Goal: Check status: Verify the current state of an ongoing process or item

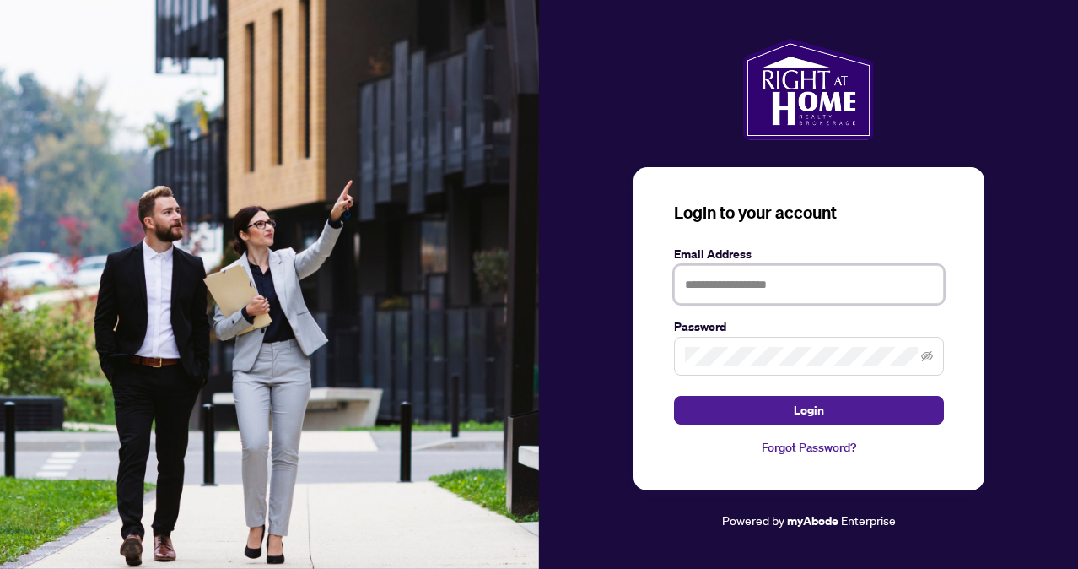
click at [722, 288] on input "text" at bounding box center [809, 284] width 270 height 39
type input "**********"
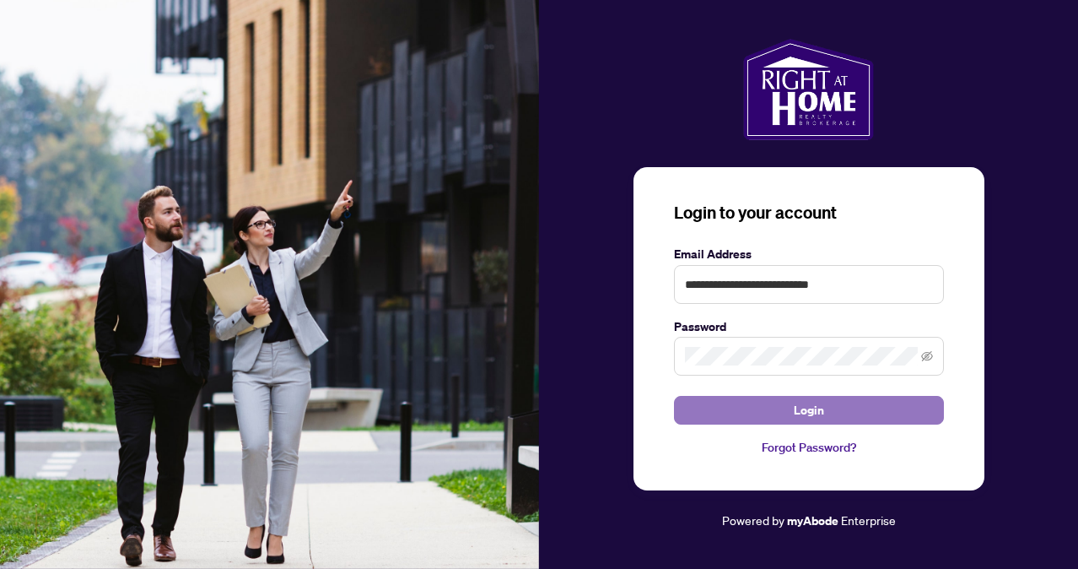
click at [764, 418] on button "Login" at bounding box center [809, 410] width 270 height 29
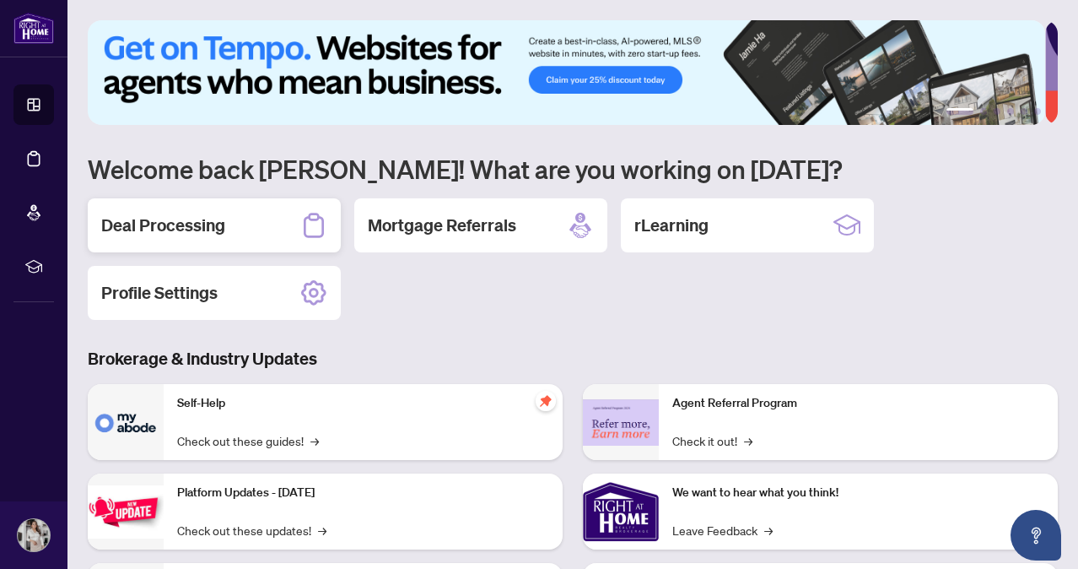
click at [202, 229] on h2 "Deal Processing" at bounding box center [163, 225] width 124 height 24
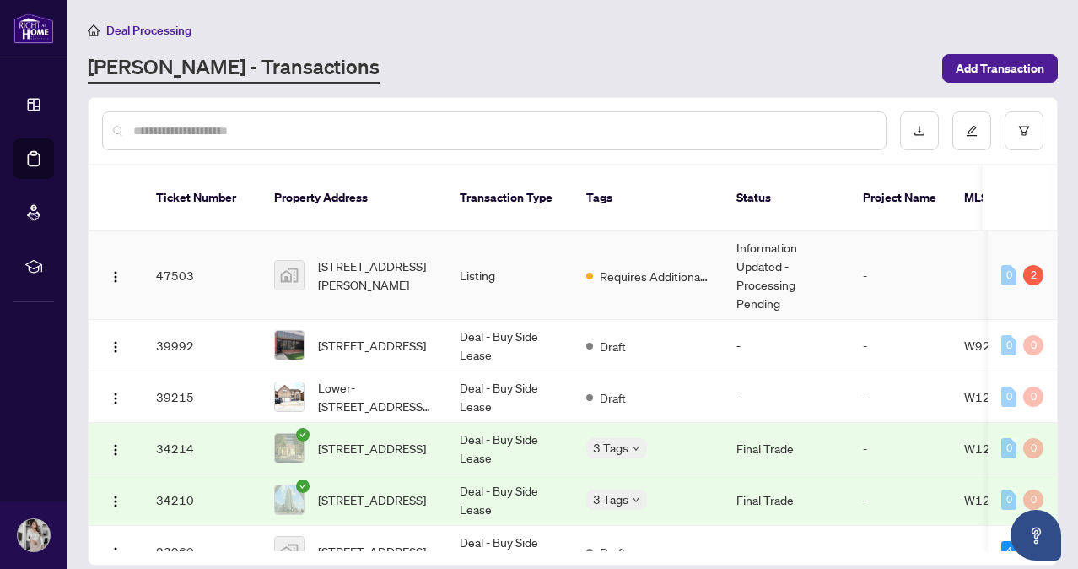
click at [657, 267] on span "Requires Additional Docs" at bounding box center [655, 276] width 110 height 19
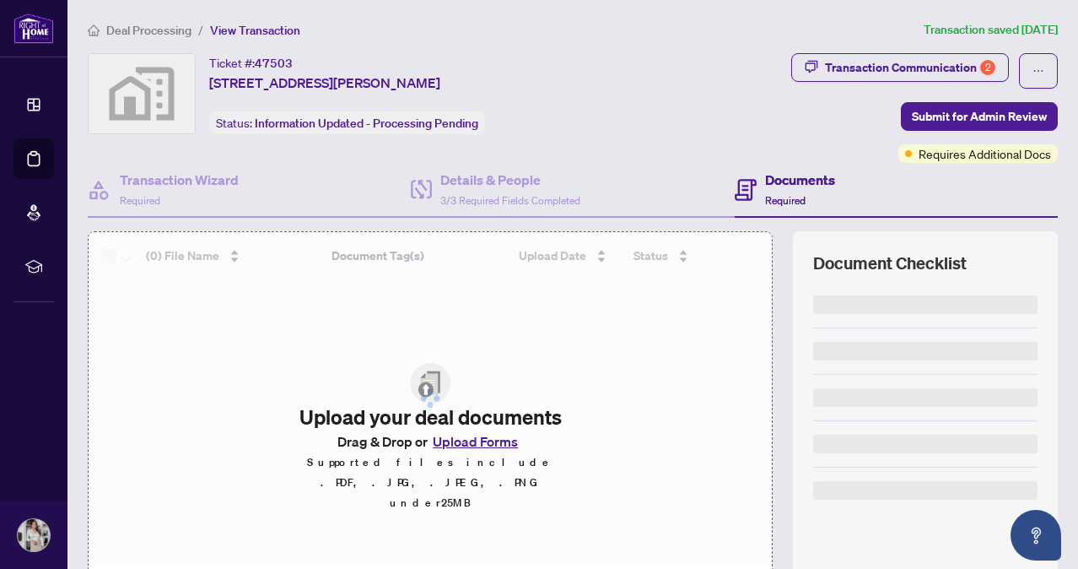
click at [657, 256] on div at bounding box center [430, 398] width 683 height 332
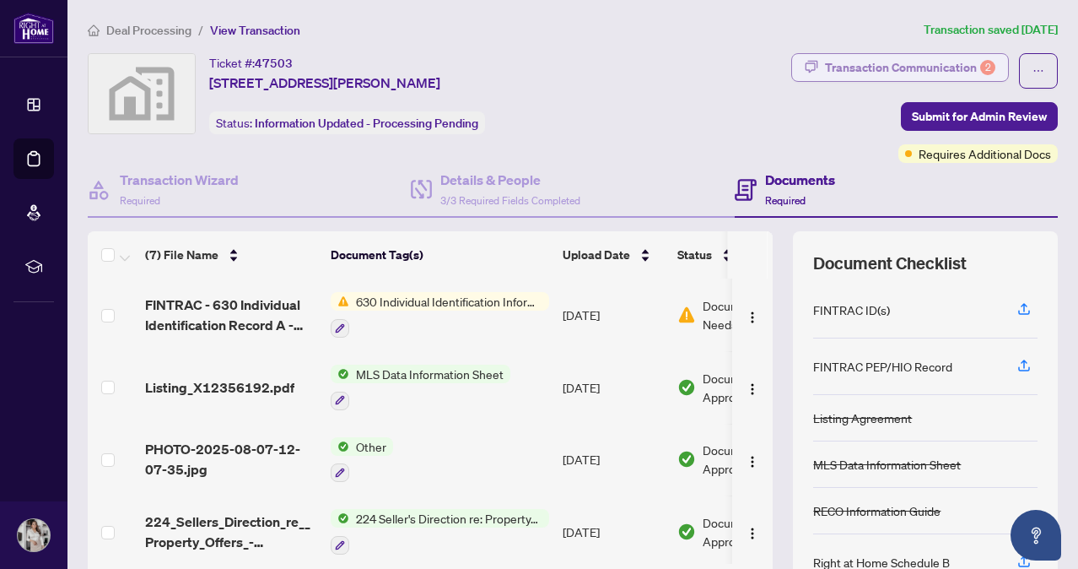
click at [924, 65] on div "Transaction Communication 2" at bounding box center [910, 67] width 170 height 27
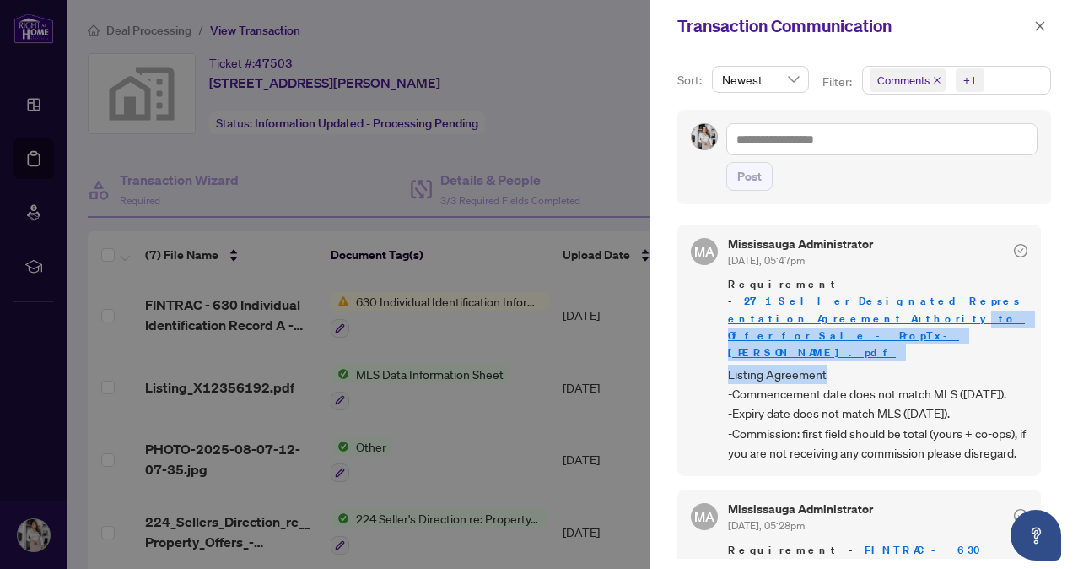
drag, startPoint x: 1046, startPoint y: 297, endPoint x: 1040, endPoint y: 335, distance: 38.4
click at [1040, 335] on div "Sort: Newest Filter: Comments +1 Post MA [GEOGRAPHIC_DATA] Administrator [DATE]…" at bounding box center [864, 310] width 428 height 516
drag, startPoint x: 1040, startPoint y: 335, endPoint x: 998, endPoint y: 345, distance: 43.4
click at [998, 364] on span "Listing Agreement -Commencement date does not match MLS ([DATE]). -Expiry date …" at bounding box center [877, 413] width 299 height 99
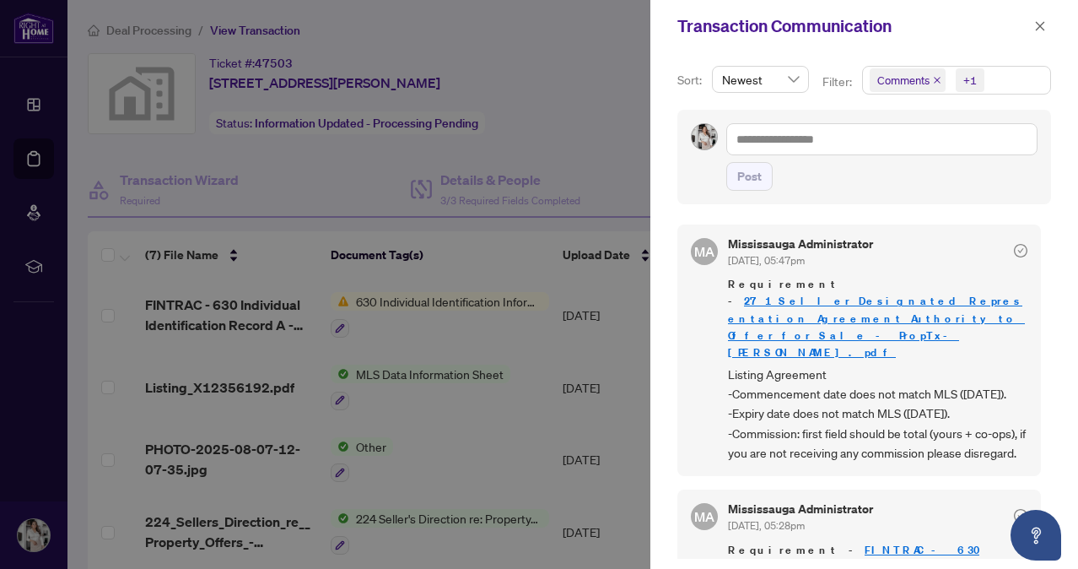
click at [922, 364] on span "Listing Agreement -Commencement date does not match MLS ([DATE]). -Expiry date …" at bounding box center [877, 413] width 299 height 99
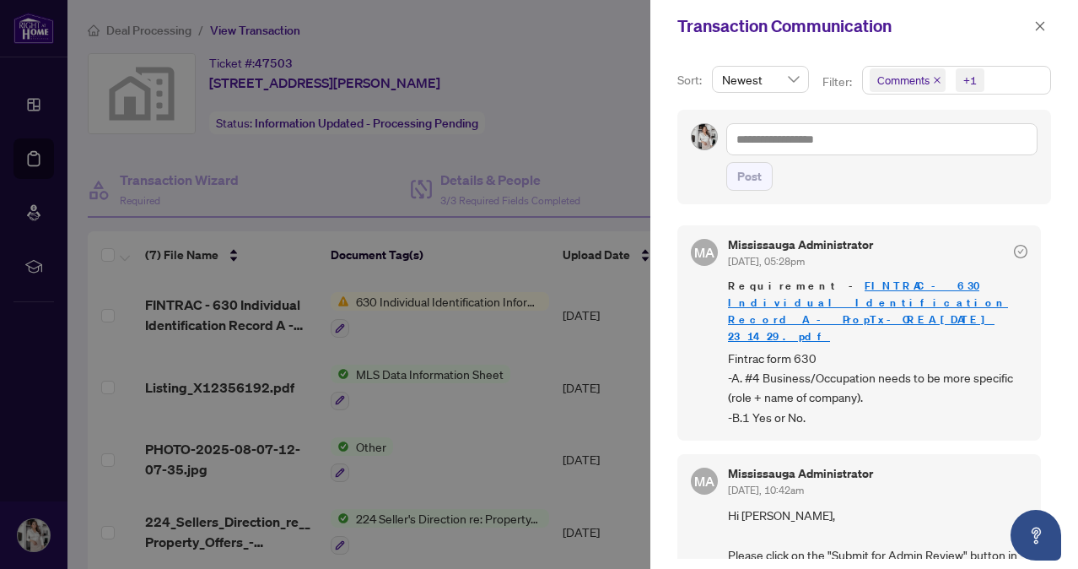
scroll to position [272, 0]
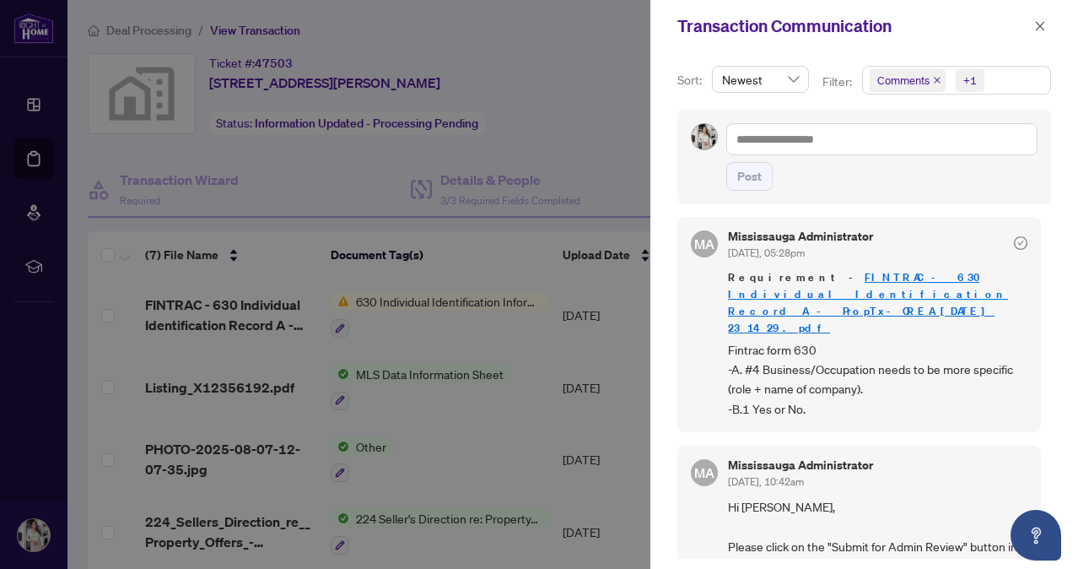
click at [853, 283] on link "FINTRAC - 630 Individual Identification Record A - PropTx-OREA_[DATE] 23_14_29.…" at bounding box center [868, 302] width 280 height 65
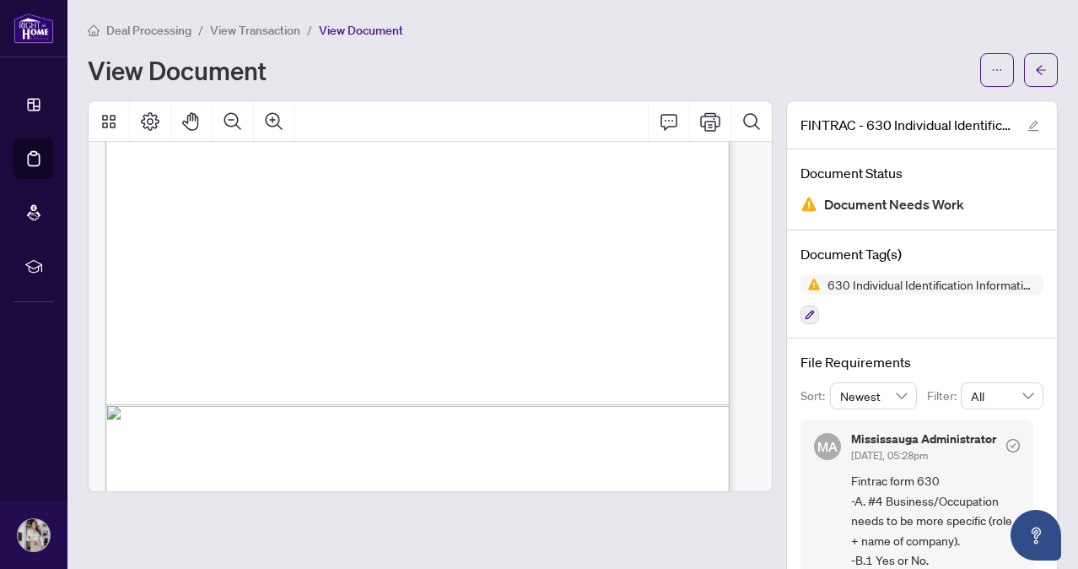
scroll to position [1233, 0]
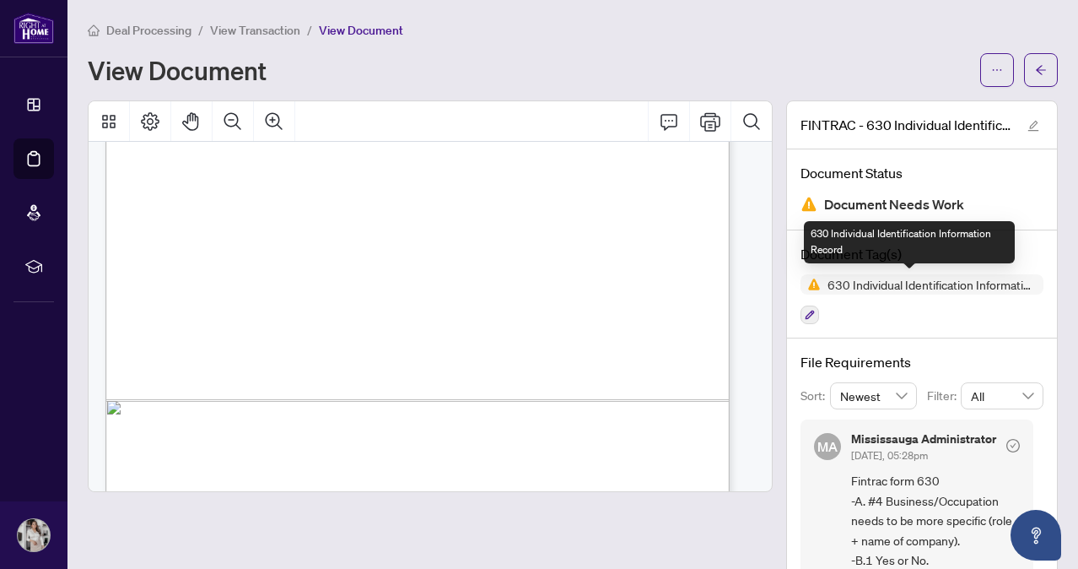
click at [838, 283] on span "630 Individual Identification Information Record" at bounding box center [932, 284] width 223 height 12
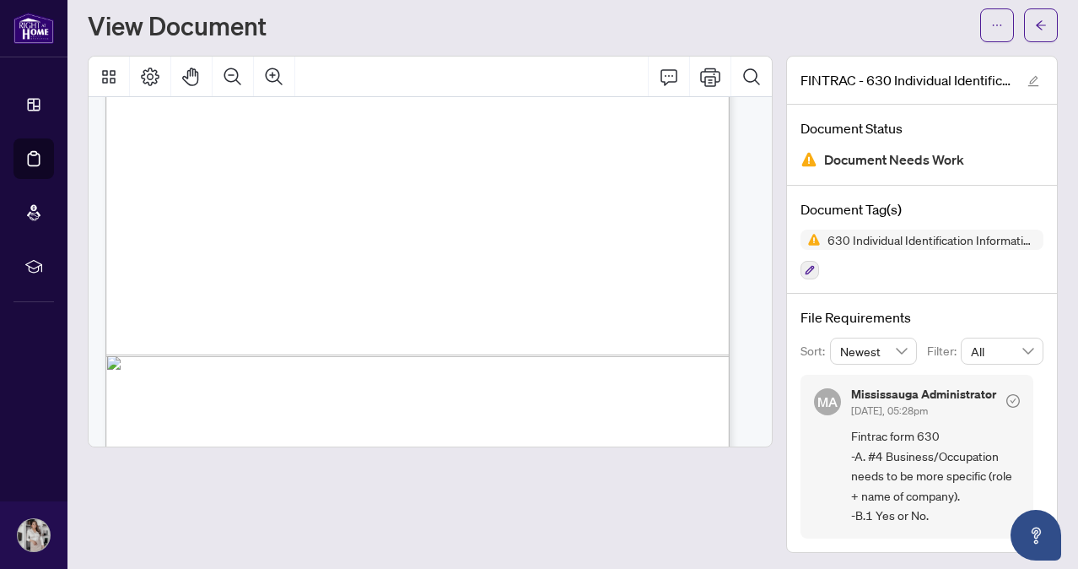
scroll to position [46, 0]
click at [968, 488] on span "Fintrac form 630 -A. #4 Business/Occupation needs to be more specific (role + n…" at bounding box center [935, 473] width 169 height 99
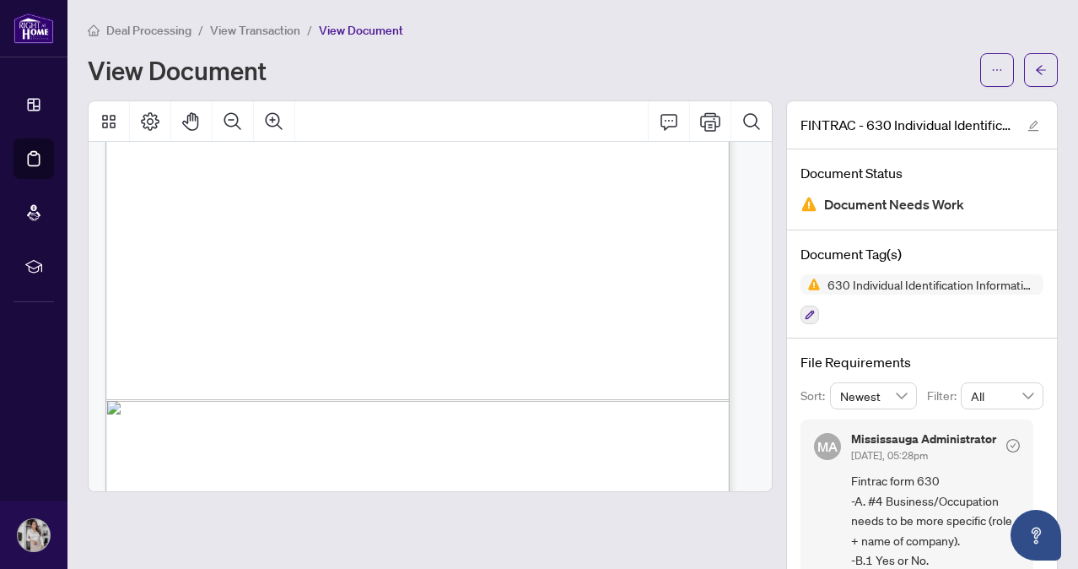
scroll to position [0, 0]
click at [1006, 444] on icon "check-circle" at bounding box center [1012, 445] width 13 height 13
click at [1035, 58] on span "button" at bounding box center [1041, 70] width 12 height 27
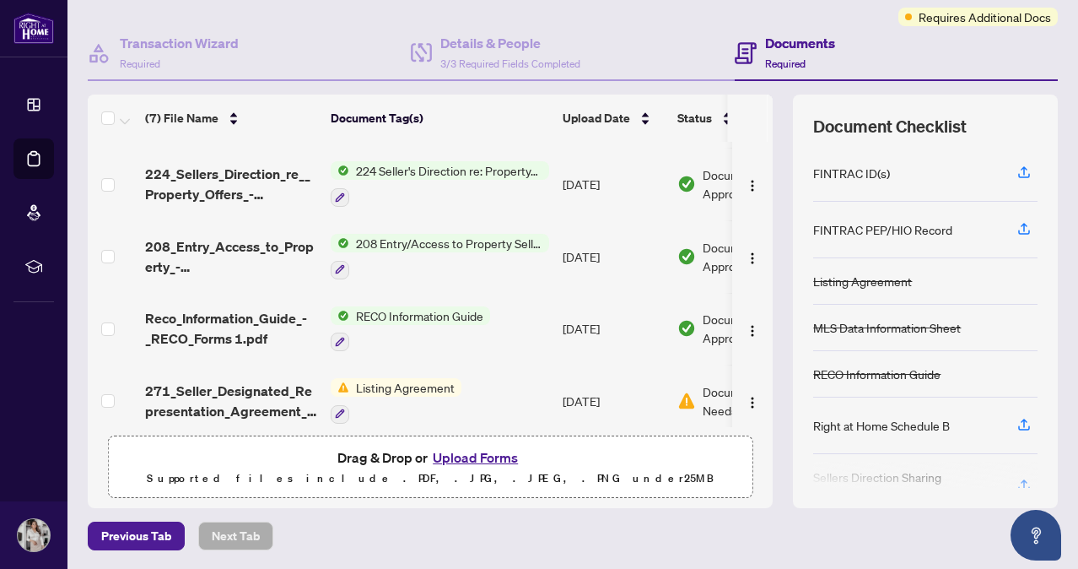
scroll to position [221, 0]
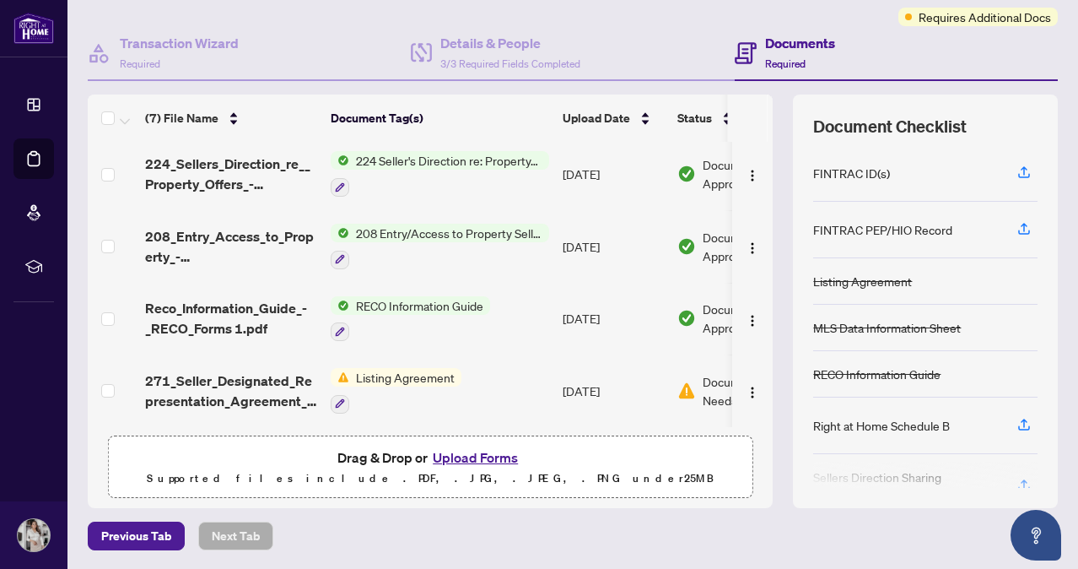
click at [396, 371] on span "Listing Agreement" at bounding box center [405, 377] width 112 height 19
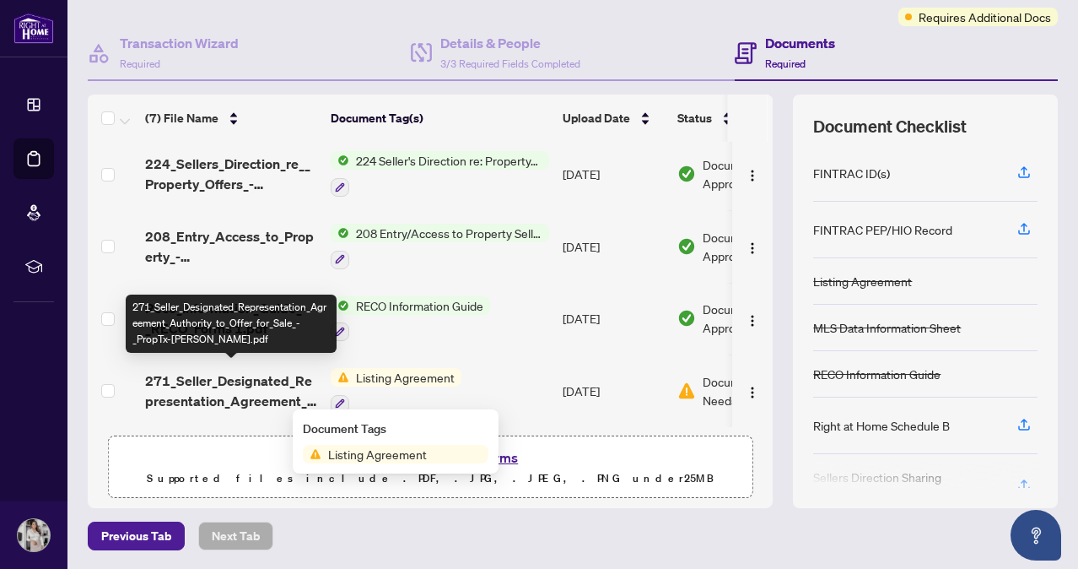
click at [218, 383] on span "271_Seller_Designated_Representation_Agreement_Authority_to_Offer_for_Sale_-_Pr…" at bounding box center [231, 390] width 172 height 40
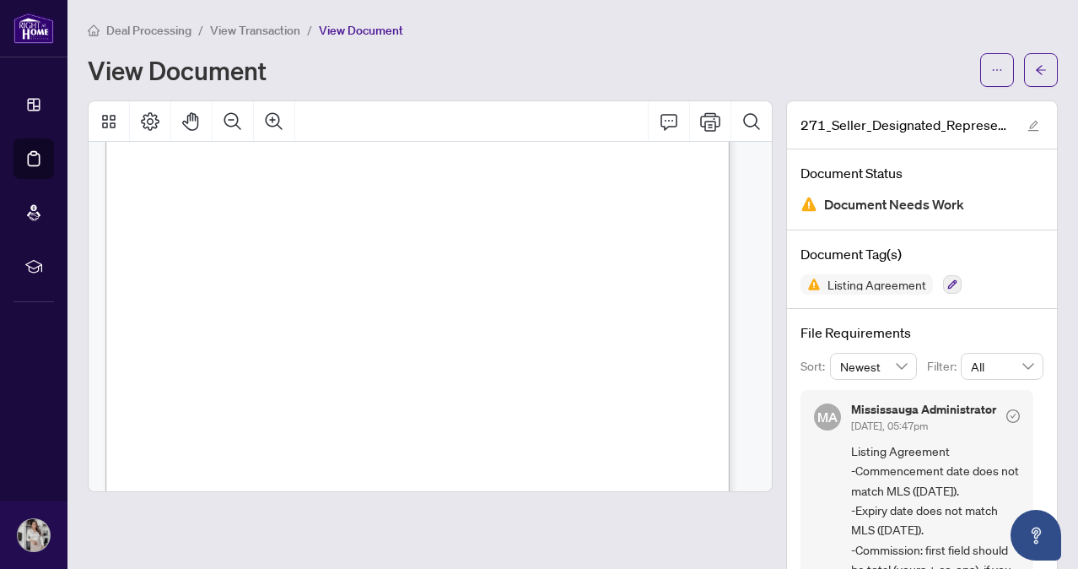
scroll to position [220, 0]
drag, startPoint x: 1025, startPoint y: 443, endPoint x: 1027, endPoint y: 485, distance: 42.2
click at [1027, 485] on div "MA Mississauga Administrator Aug/28/2025, 05:47pm Listing Agreement -Commenceme…" at bounding box center [921, 495] width 243 height 211
drag, startPoint x: 1027, startPoint y: 485, endPoint x: 1055, endPoint y: 209, distance: 277.3
click at [1055, 209] on main "Deal Processing / View Transaction / View Document View Document 271_Seller_Des…" at bounding box center [572, 284] width 1011 height 569
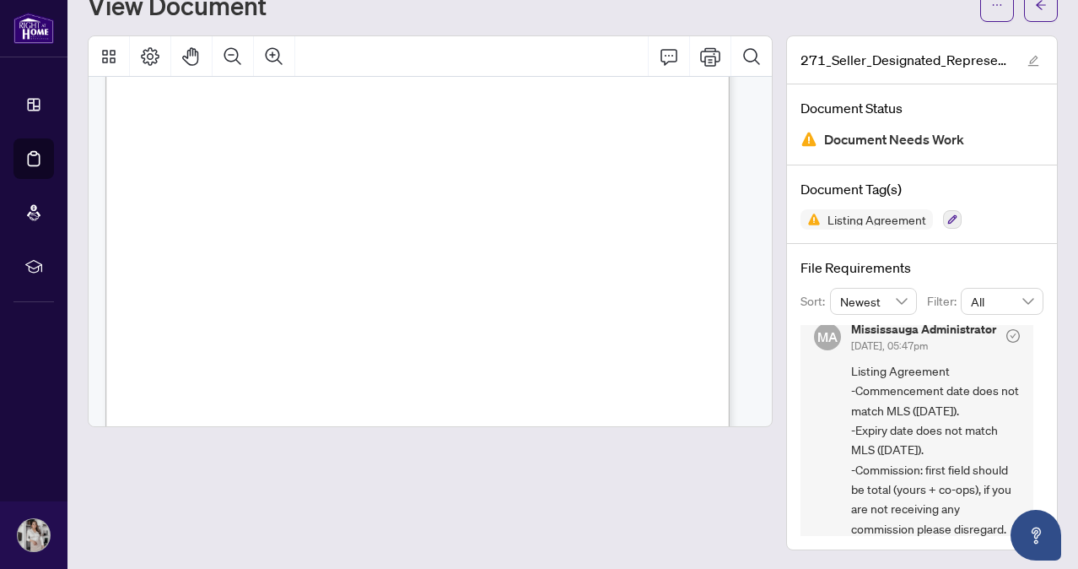
scroll to position [5, 0]
